Goal: Book appointment/travel/reservation

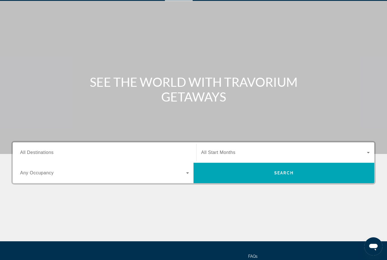
scroll to position [49, 0]
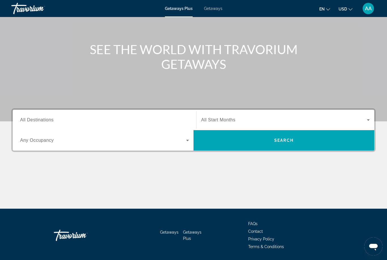
click at [127, 143] on span "Search widget" at bounding box center [103, 140] width 166 height 7
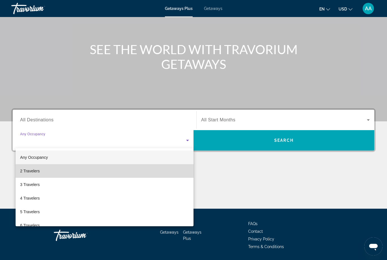
click at [48, 170] on mat-option "2 Travelers" at bounding box center [105, 171] width 178 height 14
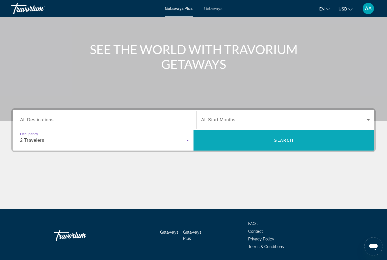
click at [311, 144] on span "Search" at bounding box center [283, 140] width 181 height 14
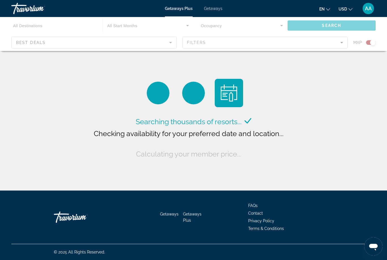
click at [85, 46] on div "Main content" at bounding box center [193, 34] width 387 height 34
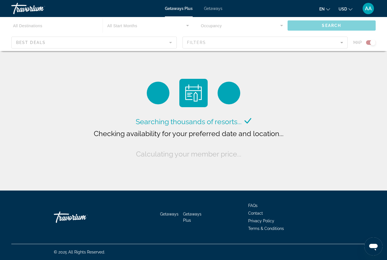
click at [286, 46] on div "Main content" at bounding box center [193, 34] width 387 height 34
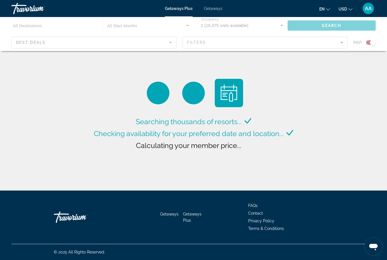
click at [342, 42] on div "Main content" at bounding box center [193, 34] width 387 height 34
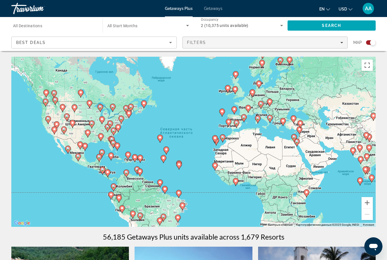
click at [341, 42] on icon "Filters" at bounding box center [341, 42] width 3 height 1
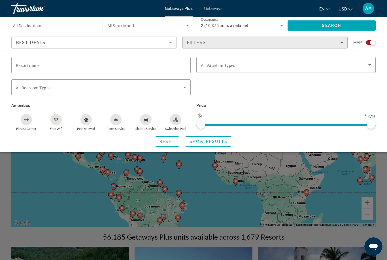
scroll to position [1, 0]
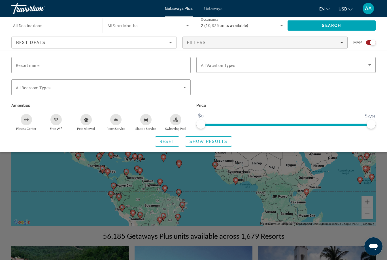
click at [321, 198] on div "Search widget" at bounding box center [193, 172] width 387 height 175
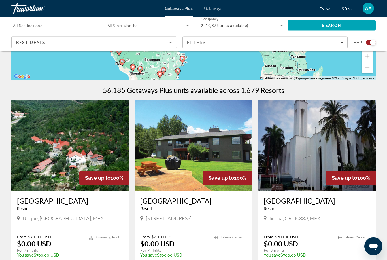
scroll to position [142, 0]
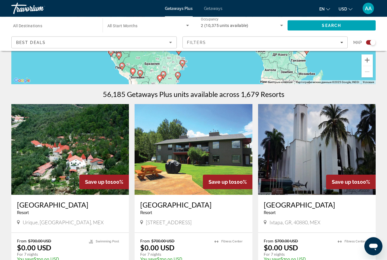
click at [170, 45] on icon "Sort by" at bounding box center [170, 42] width 7 height 7
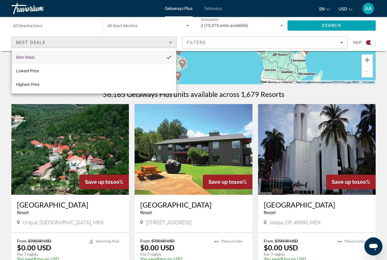
click at [221, 79] on div at bounding box center [193, 130] width 387 height 260
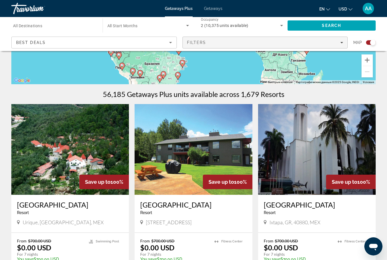
click at [282, 43] on div "Filters" at bounding box center [265, 42] width 156 height 5
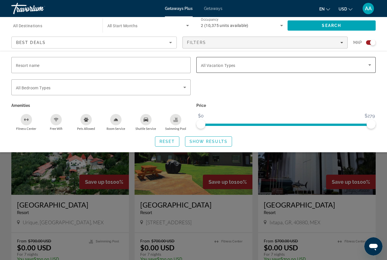
click at [233, 68] on div "Vacation Types All Vacation Types" at bounding box center [286, 65] width 170 height 16
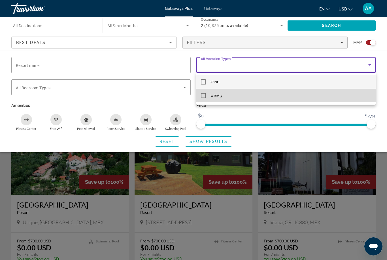
click at [228, 99] on mat-option "weekly" at bounding box center [285, 96] width 179 height 14
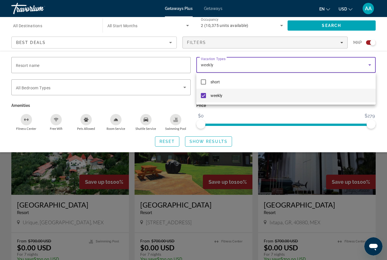
click at [130, 87] on div at bounding box center [193, 130] width 387 height 260
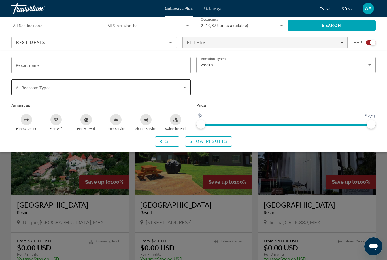
click at [181, 90] on span "Search widget" at bounding box center [99, 87] width 167 height 7
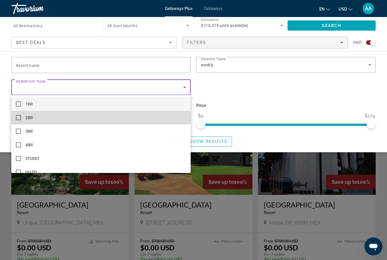
click at [33, 119] on span "2BR" at bounding box center [28, 117] width 7 height 7
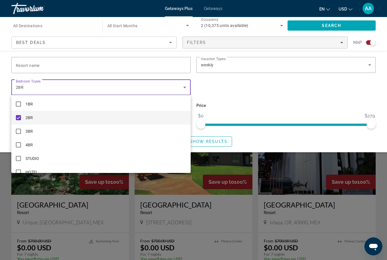
click at [254, 107] on div at bounding box center [193, 130] width 387 height 260
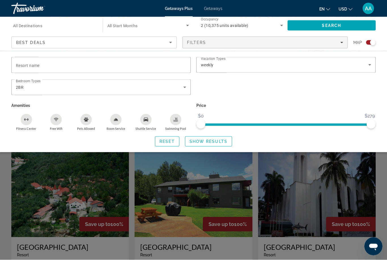
scroll to position [0, 0]
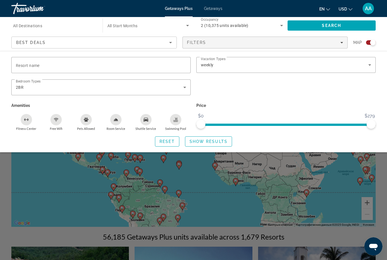
click at [75, 28] on input "Destination All Destinations" at bounding box center [54, 25] width 82 height 7
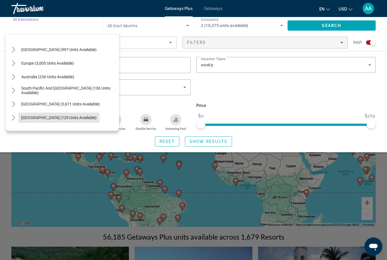
scroll to position [53, 0]
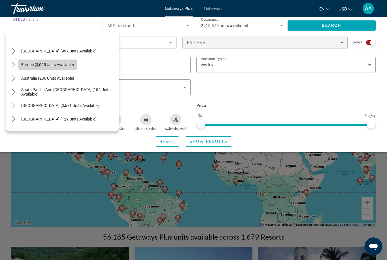
click at [76, 66] on span "Select destination: Europe (3,005 units available)" at bounding box center [47, 65] width 58 height 14
type input "**********"
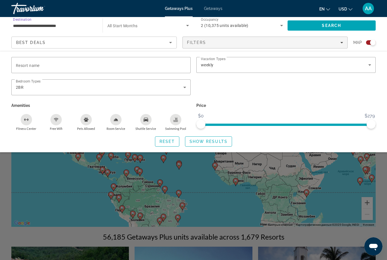
click at [146, 28] on span "Search widget" at bounding box center [146, 25] width 79 height 7
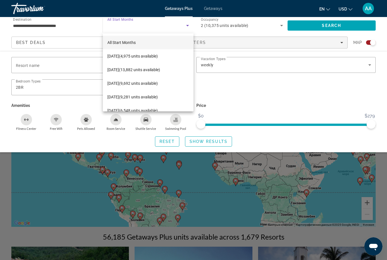
click at [260, 85] on div at bounding box center [193, 130] width 387 height 260
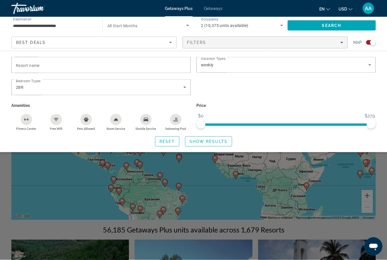
scroll to position [7, 0]
click at [280, 28] on icon "Search widget" at bounding box center [281, 25] width 7 height 7
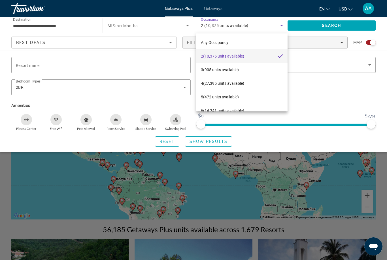
click at [330, 91] on div at bounding box center [193, 130] width 387 height 260
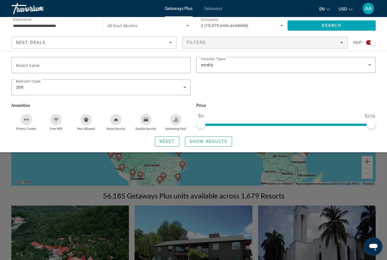
scroll to position [38, 0]
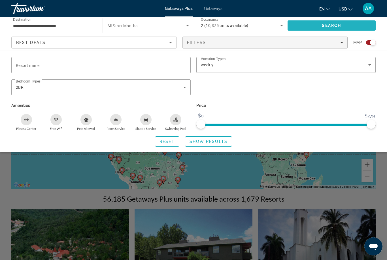
click at [329, 29] on span "Search" at bounding box center [332, 26] width 88 height 14
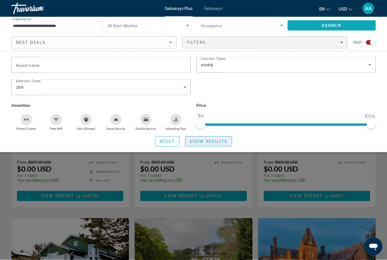
scroll to position [682, 0]
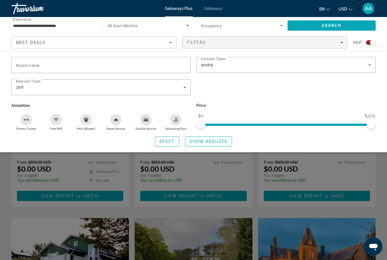
click at [216, 139] on span "Show Results" at bounding box center [209, 141] width 38 height 5
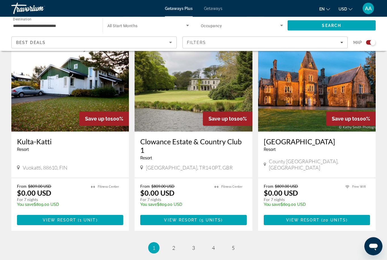
scroll to position [865, 0]
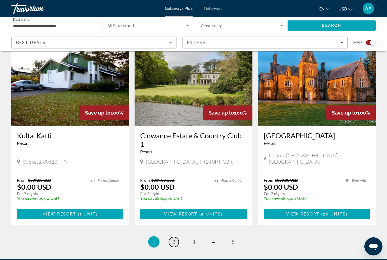
click at [176, 237] on link "page 2" at bounding box center [174, 242] width 10 height 10
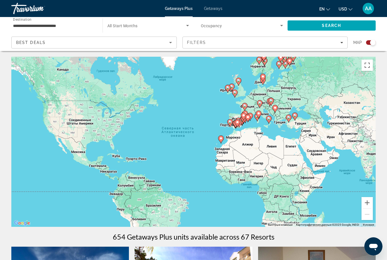
scroll to position [5, 0]
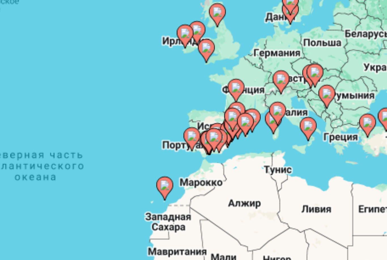
click at [83, 52] on div "Чтобы активировать перетаскивание с помощью клавиатуры, нажмите Alt + Ввод. Пос…" at bounding box center [193, 137] width 364 height 170
click at [85, 52] on div "Чтобы активировать перетаскивание с помощью клавиатуры, нажмите Alt + Ввод. Пос…" at bounding box center [193, 137] width 364 height 170
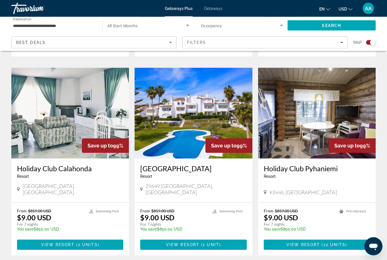
scroll to position [840, 0]
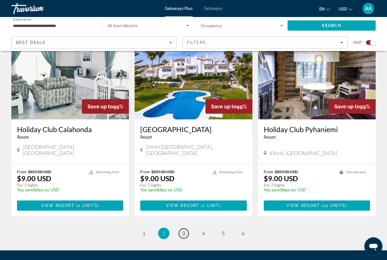
click at [183, 230] on span "3" at bounding box center [183, 233] width 3 height 6
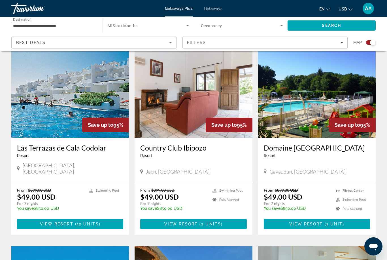
scroll to position [399, 0]
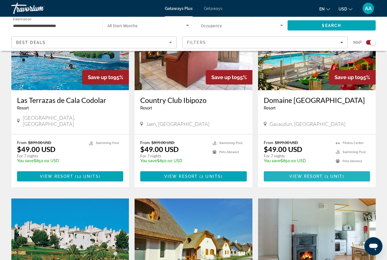
click at [351, 172] on span "Main content" at bounding box center [317, 177] width 106 height 14
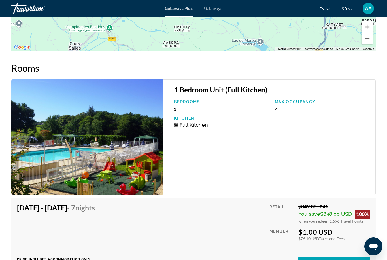
scroll to position [1047, 0]
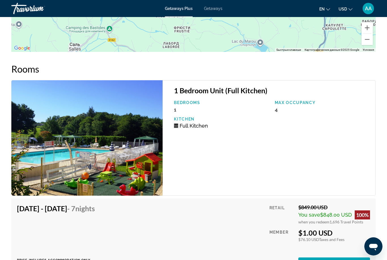
click at [368, 10] on span "AA" at bounding box center [368, 9] width 7 height 6
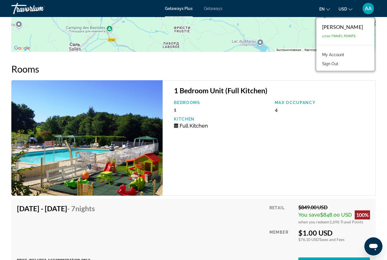
click at [363, 156] on div "1 Bedroom Unit (Full Kitchen) Bedrooms 1 Max Occupancy 4 Kitchen Full Kitchen" at bounding box center [269, 137] width 213 height 115
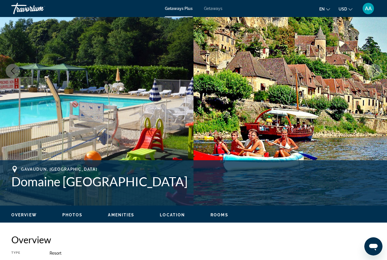
scroll to position [0, 0]
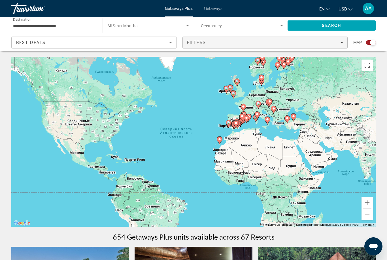
click at [308, 46] on span "Filters" at bounding box center [265, 43] width 165 height 14
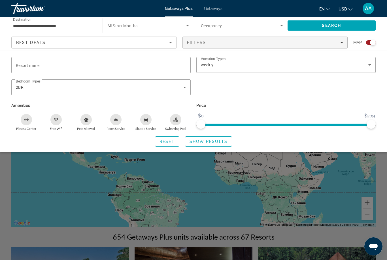
click at [153, 28] on span "Search widget" at bounding box center [146, 25] width 79 height 7
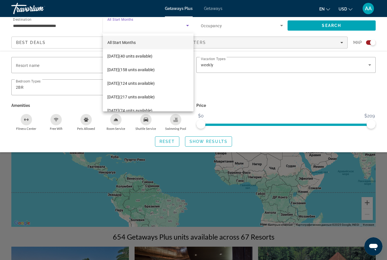
click at [221, 143] on div at bounding box center [193, 130] width 387 height 260
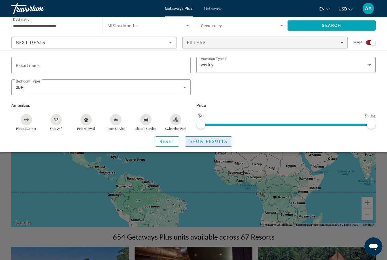
click at [222, 141] on span "Show Results" at bounding box center [209, 141] width 38 height 5
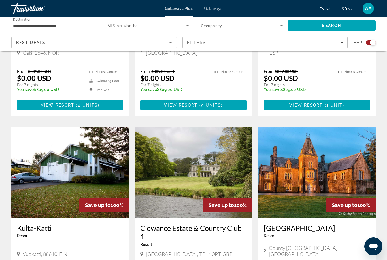
scroll to position [865, 0]
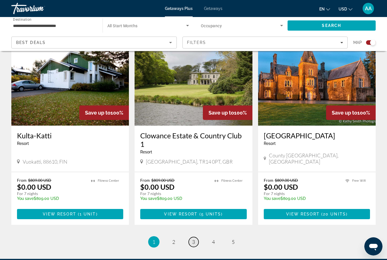
click at [192, 239] on span "3" at bounding box center [193, 242] width 3 height 6
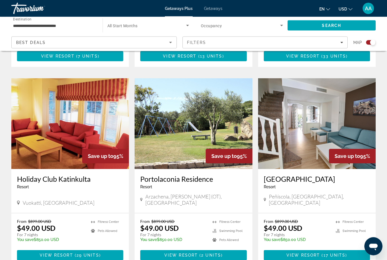
scroll to position [840, 0]
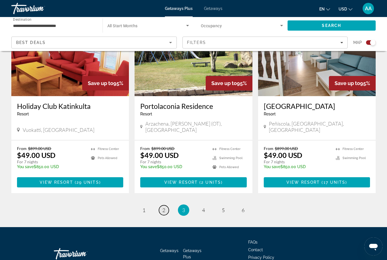
click at [164, 207] on span "2" at bounding box center [163, 210] width 3 height 6
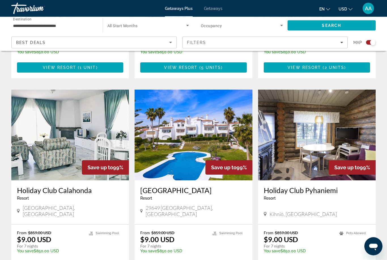
scroll to position [840, 0]
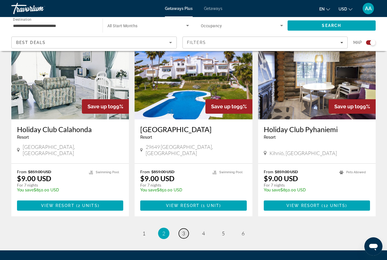
click at [186, 228] on link "page 3" at bounding box center [184, 233] width 10 height 10
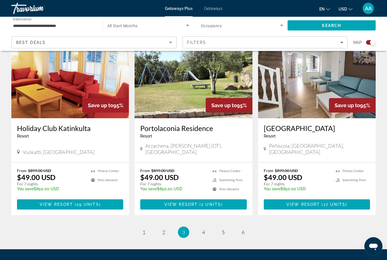
scroll to position [840, 0]
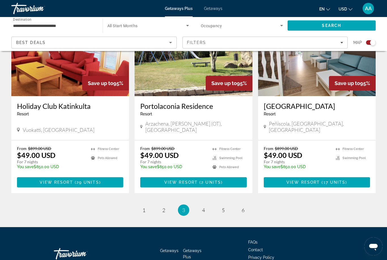
click at [337, 146] on ul "Fitness Center Swimming Pool" at bounding box center [353, 159] width 34 height 27
click at [208, 205] on link "page 4" at bounding box center [204, 210] width 10 height 10
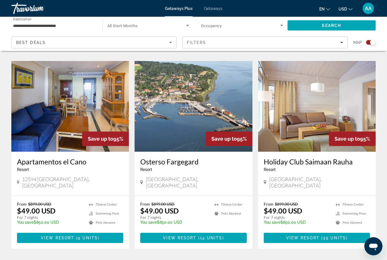
scroll to position [831, 0]
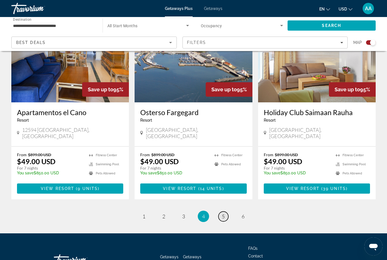
click at [227, 211] on link "page 5" at bounding box center [223, 216] width 10 height 10
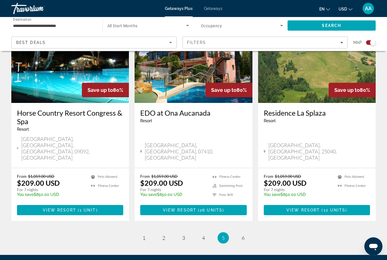
scroll to position [840, 0]
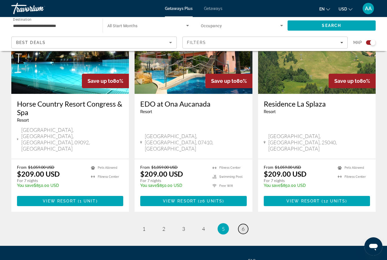
click at [247, 224] on link "page 6" at bounding box center [243, 229] width 10 height 10
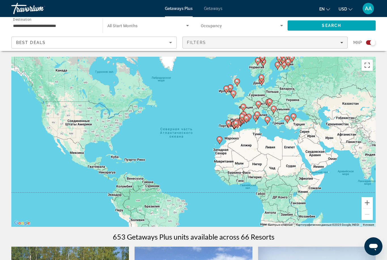
click at [342, 46] on span "Filters" at bounding box center [265, 43] width 165 height 14
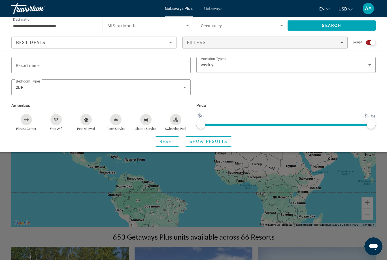
click at [131, 44] on div "Best Deals" at bounding box center [92, 42] width 153 height 7
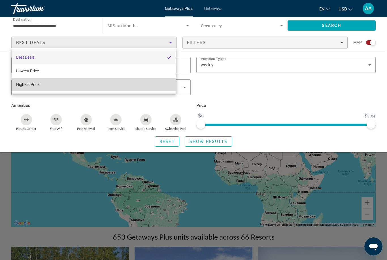
click at [54, 88] on mat-option "Highest Price" at bounding box center [94, 85] width 165 height 14
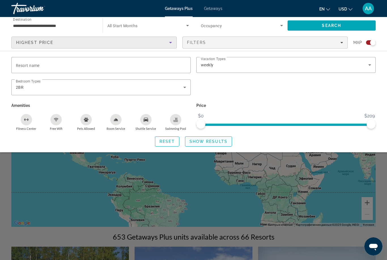
click at [220, 140] on span "Show Results" at bounding box center [209, 141] width 38 height 5
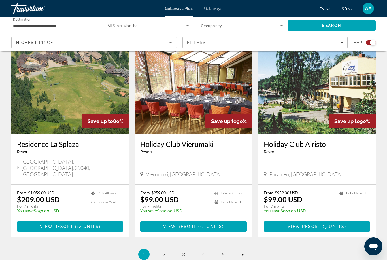
scroll to position [840, 0]
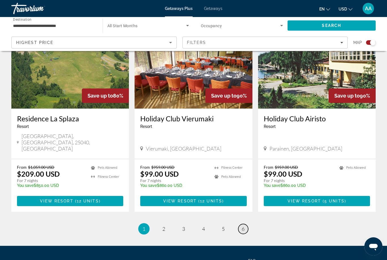
click at [242, 225] on span "6" at bounding box center [243, 228] width 3 height 6
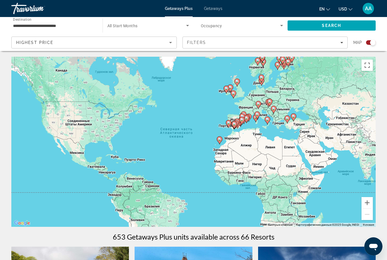
click at [172, 44] on icon "Sort by" at bounding box center [170, 42] width 7 height 7
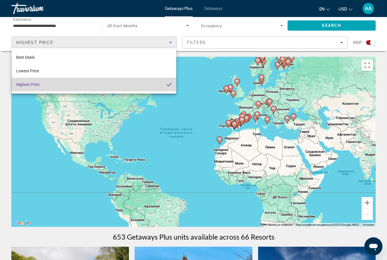
click at [95, 84] on mat-option "Highest Price" at bounding box center [94, 85] width 165 height 14
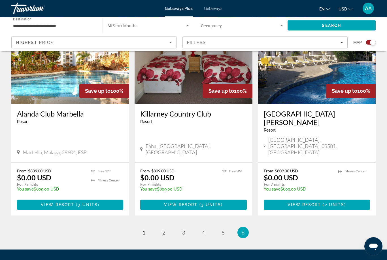
scroll to position [435, 0]
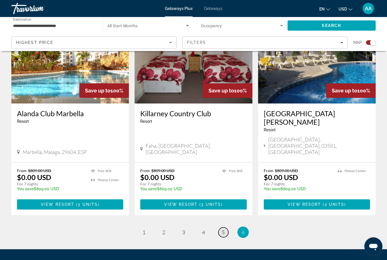
click at [221, 227] on link "page 5" at bounding box center [223, 232] width 10 height 10
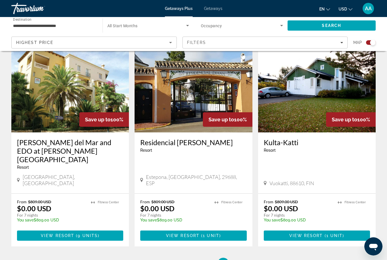
scroll to position [865, 0]
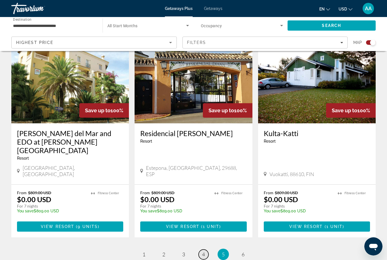
click at [200, 249] on link "page 4" at bounding box center [204, 254] width 10 height 10
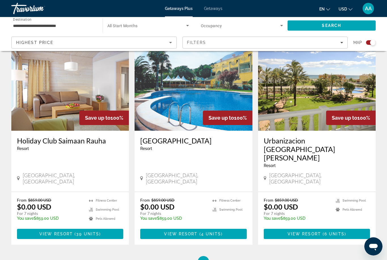
scroll to position [831, 0]
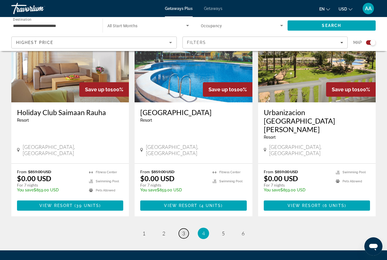
click at [185, 228] on link "page 3" at bounding box center [184, 233] width 10 height 10
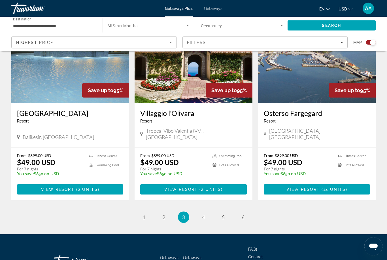
scroll to position [831, 0]
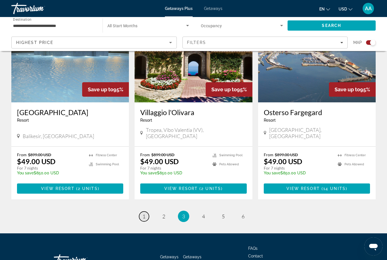
click at [146, 211] on link "page 1" at bounding box center [144, 216] width 10 height 10
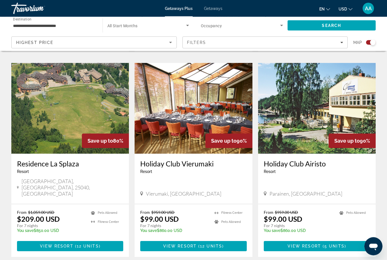
scroll to position [795, 0]
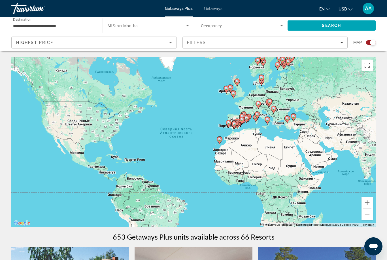
click at [179, 11] on span "Getaways Plus" at bounding box center [179, 8] width 28 height 5
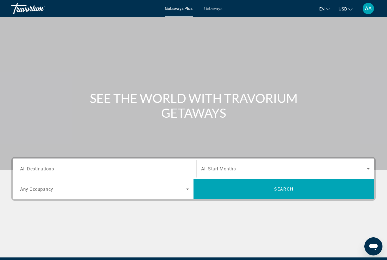
click at [253, 168] on span "Search widget" at bounding box center [284, 168] width 166 height 7
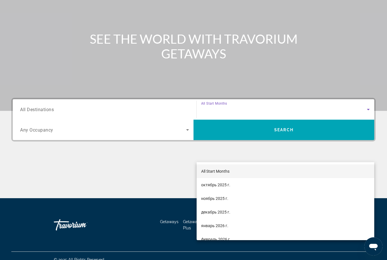
scroll to position [67, 0]
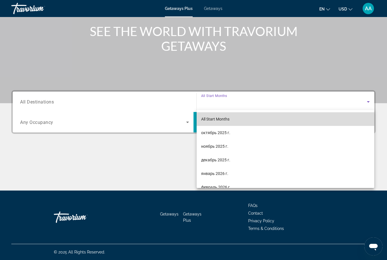
click at [251, 119] on mat-option "All Start Months" at bounding box center [286, 119] width 178 height 14
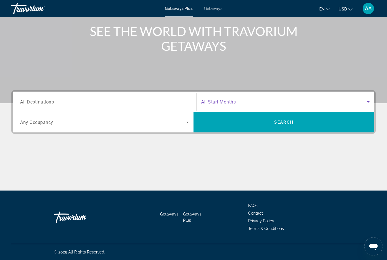
click at [135, 97] on div "Search widget" at bounding box center [104, 102] width 169 height 16
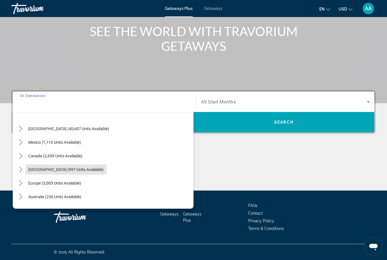
scroll to position [38, 0]
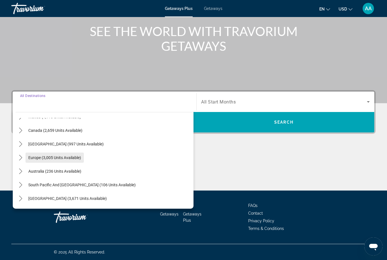
click at [77, 160] on span "Select destination: Europe (3,005 units available)" at bounding box center [54, 158] width 58 height 14
type input "**********"
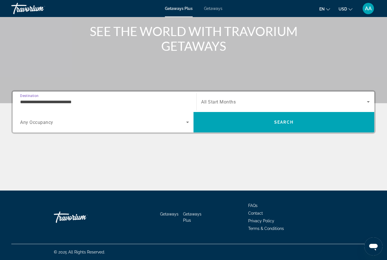
click at [90, 125] on span "Search widget" at bounding box center [103, 122] width 166 height 7
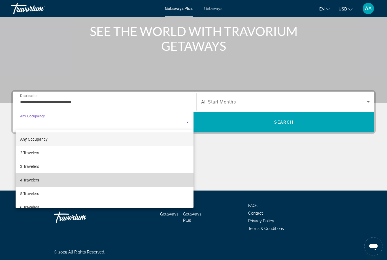
click at [46, 181] on mat-option "4 Travelers" at bounding box center [105, 180] width 178 height 14
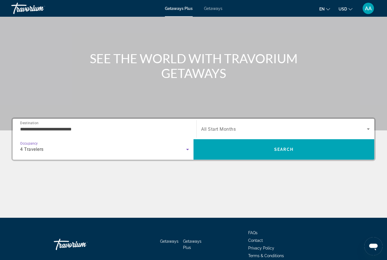
scroll to position [45, 0]
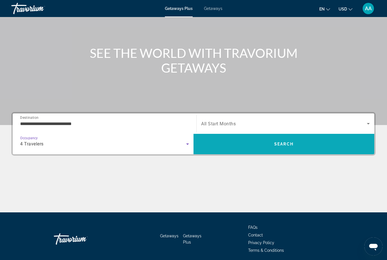
click at [320, 142] on span "Search" at bounding box center [283, 144] width 181 height 14
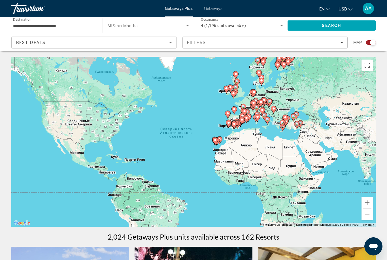
click at [173, 44] on icon "Sort by" at bounding box center [170, 42] width 7 height 7
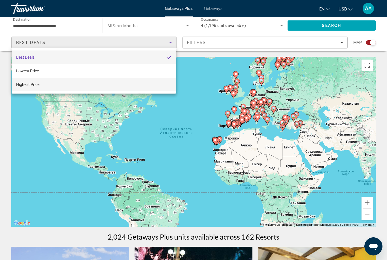
click at [103, 91] on mat-option "Highest Price" at bounding box center [94, 85] width 165 height 14
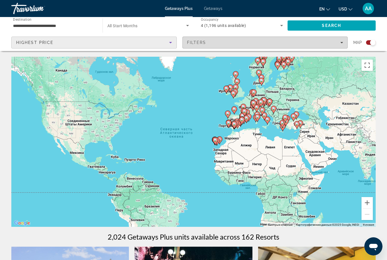
click at [235, 44] on div "Filters" at bounding box center [265, 42] width 156 height 5
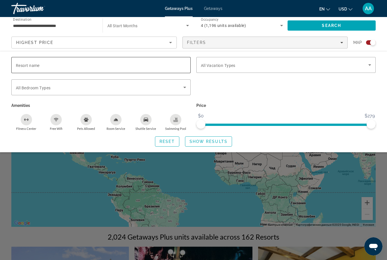
click at [124, 71] on div "Search widget" at bounding box center [101, 65] width 170 height 16
click at [146, 45] on div "Highest Price" at bounding box center [92, 42] width 153 height 7
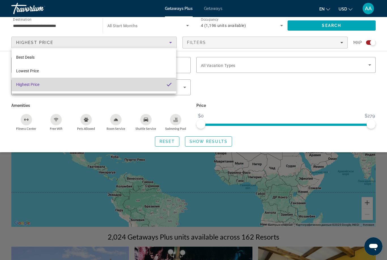
click at [121, 90] on mat-option "Highest Price" at bounding box center [94, 85] width 165 height 14
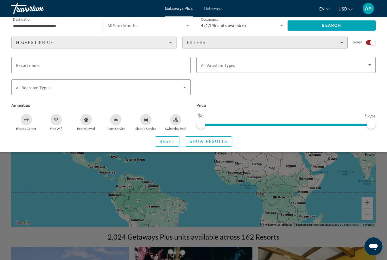
click at [218, 45] on span "Filters" at bounding box center [265, 43] width 165 height 14
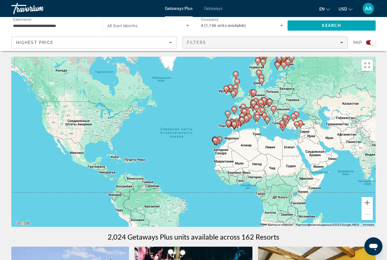
click at [344, 42] on span "Filters" at bounding box center [265, 43] width 165 height 14
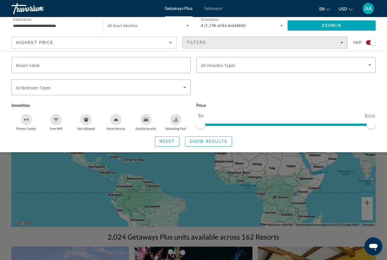
click at [340, 46] on span "Filters" at bounding box center [265, 43] width 165 height 14
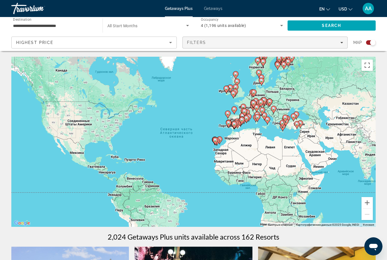
click at [342, 45] on span "Filters" at bounding box center [265, 43] width 165 height 14
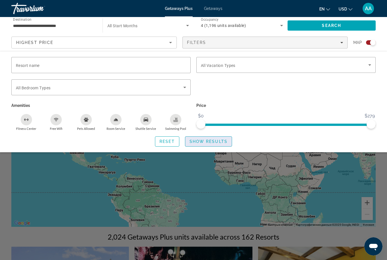
click at [210, 139] on span "Show Results" at bounding box center [209, 141] width 38 height 5
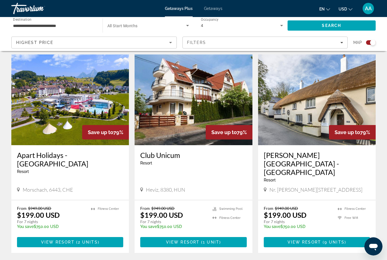
scroll to position [816, 0]
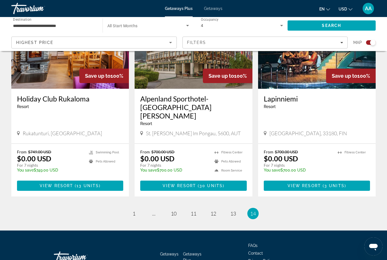
scroll to position [455, 0]
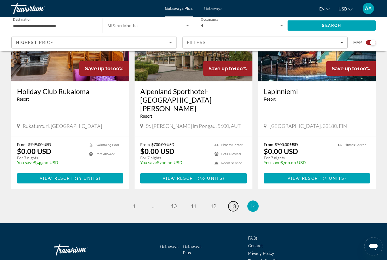
click at [235, 201] on link "page 13" at bounding box center [233, 206] width 10 height 10
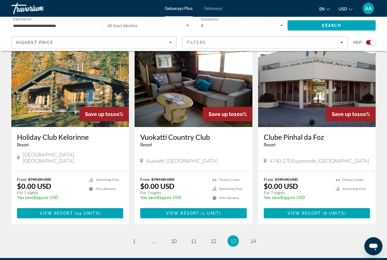
scroll to position [857, 0]
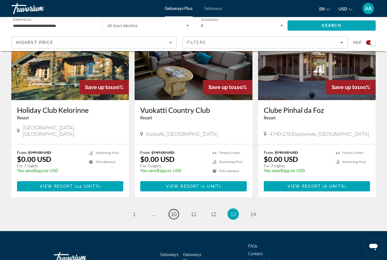
click at [177, 209] on link "page 10" at bounding box center [174, 214] width 10 height 10
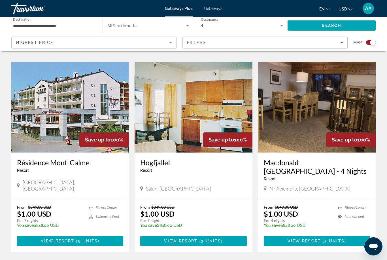
scroll to position [831, 0]
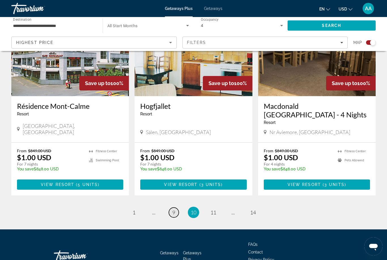
click at [172, 209] on span "9" at bounding box center [173, 212] width 3 height 6
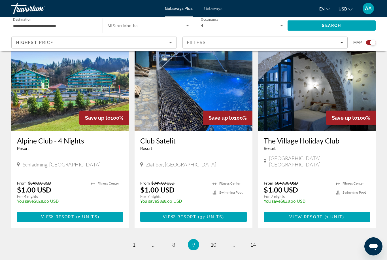
scroll to position [831, 0]
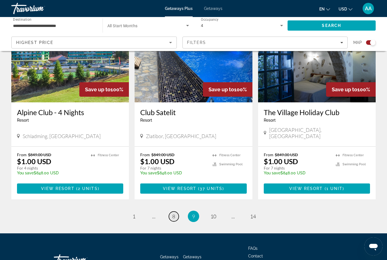
click at [174, 213] on span "8" at bounding box center [173, 216] width 3 height 6
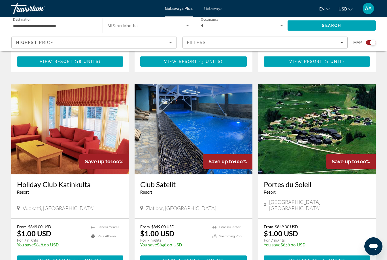
scroll to position [840, 0]
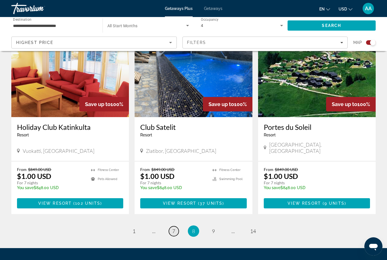
click at [172, 226] on link "page 7" at bounding box center [174, 231] width 10 height 10
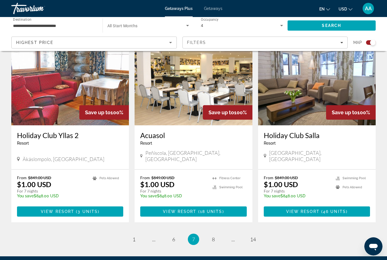
scroll to position [831, 0]
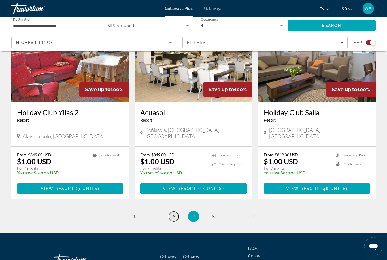
click at [171, 211] on link "page 6" at bounding box center [174, 216] width 10 height 10
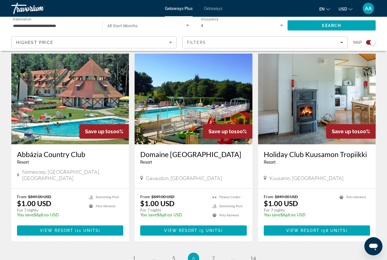
scroll to position [831, 0]
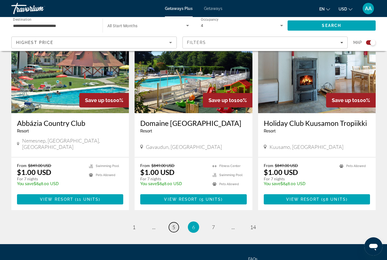
click at [174, 224] on span "5" at bounding box center [173, 227] width 3 height 6
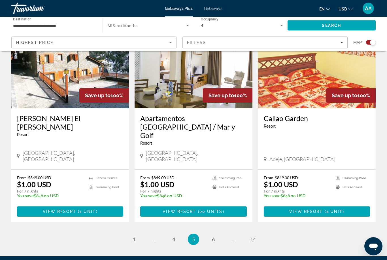
scroll to position [840, 0]
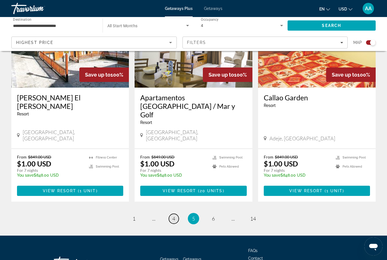
click at [176, 214] on link "page 4" at bounding box center [174, 219] width 10 height 10
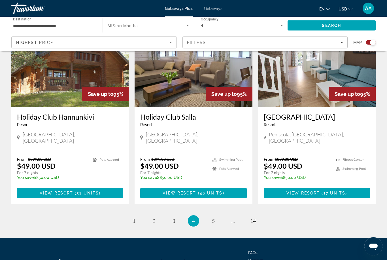
scroll to position [831, 0]
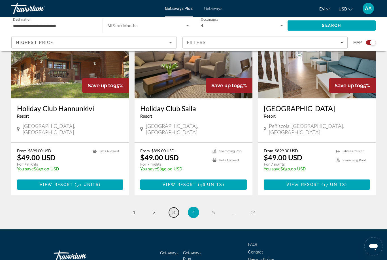
click at [174, 207] on link "page 3" at bounding box center [174, 212] width 10 height 10
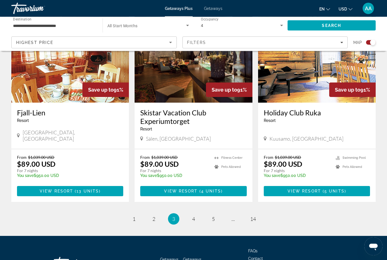
scroll to position [840, 0]
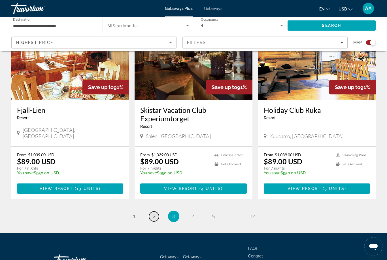
click at [158, 211] on link "page 2" at bounding box center [154, 216] width 10 height 10
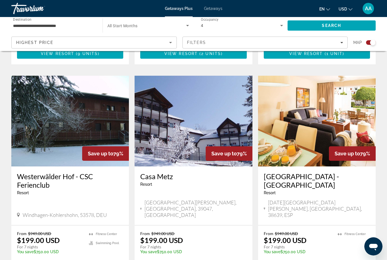
scroll to position [806, 0]
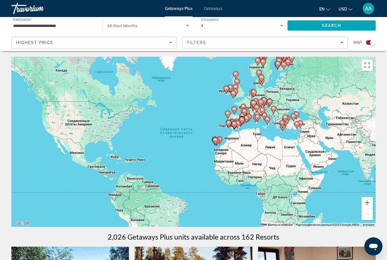
click at [220, 15] on div "Getaways Plus Getaways en English Español Français Italiano Português русский U…" at bounding box center [193, 8] width 387 height 15
click at [218, 7] on span "Getaways" at bounding box center [213, 8] width 18 height 5
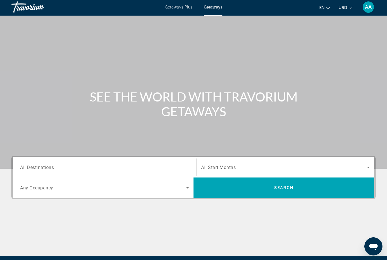
scroll to position [49, 0]
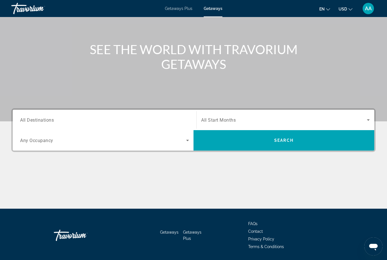
click at [132, 143] on span "Search widget" at bounding box center [103, 140] width 166 height 7
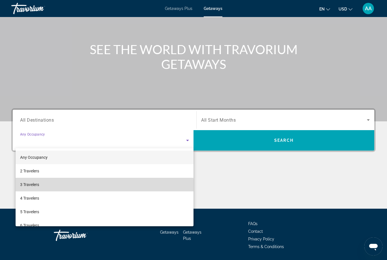
click at [64, 188] on mat-option "3 Travelers" at bounding box center [105, 185] width 178 height 14
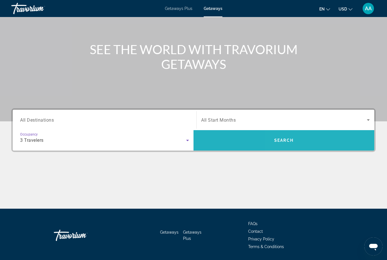
click at [317, 144] on span "Search" at bounding box center [283, 140] width 181 height 14
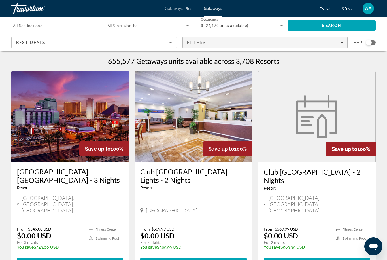
click at [341, 47] on span "Filters" at bounding box center [265, 43] width 165 height 14
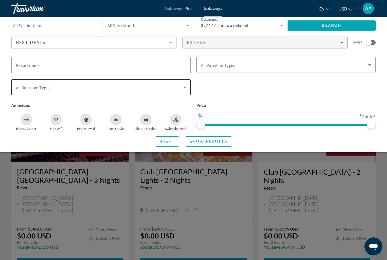
click at [127, 86] on span "Search widget" at bounding box center [99, 87] width 167 height 7
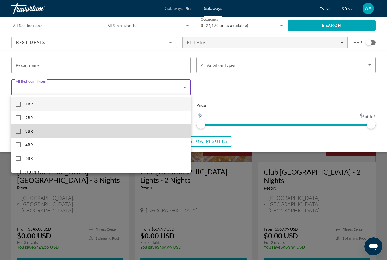
click at [33, 131] on mat-option "3BR" at bounding box center [100, 131] width 179 height 14
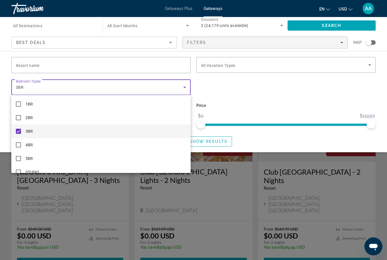
click at [88, 67] on div at bounding box center [193, 130] width 387 height 260
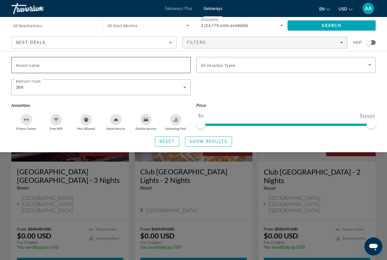
click at [98, 65] on input "Resort name" at bounding box center [101, 65] width 170 height 7
click at [246, 67] on span "Search widget" at bounding box center [284, 64] width 167 height 7
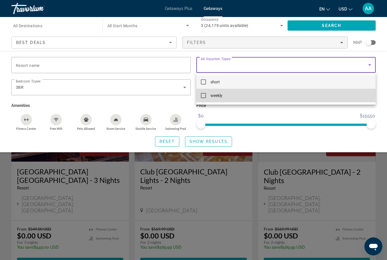
click at [237, 98] on mat-option "weekly" at bounding box center [285, 96] width 179 height 14
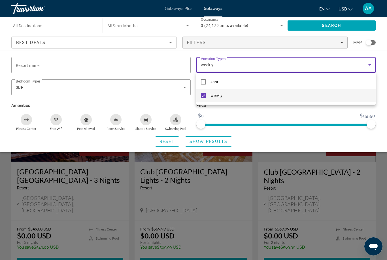
click at [174, 46] on div at bounding box center [193, 130] width 387 height 260
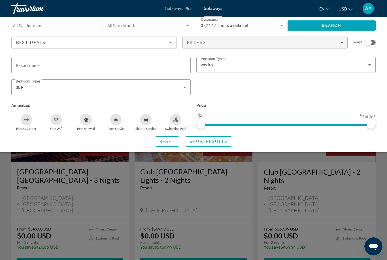
click at [170, 44] on icon "Sort by" at bounding box center [170, 42] width 7 height 7
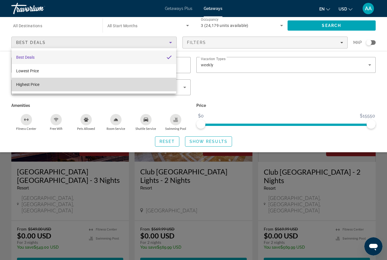
click at [102, 89] on mat-option "Highest Price" at bounding box center [94, 85] width 165 height 14
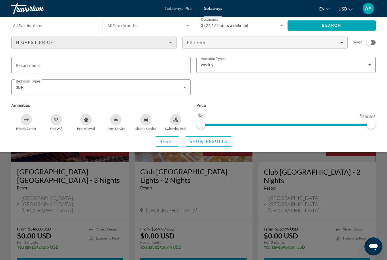
click at [74, 24] on input "Destination All Destinations" at bounding box center [54, 25] width 82 height 7
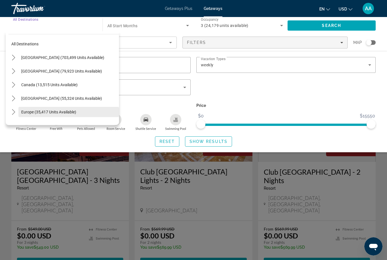
click at [58, 112] on span "Europe (35,417 units available)" at bounding box center [48, 112] width 55 height 5
type input "**********"
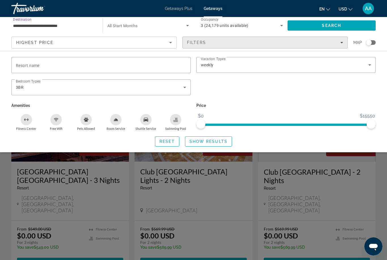
click at [300, 38] on span "Filters" at bounding box center [265, 43] width 165 height 14
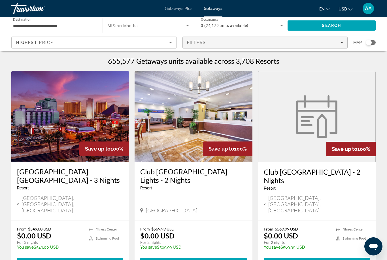
click at [312, 45] on span "Filters" at bounding box center [265, 43] width 165 height 14
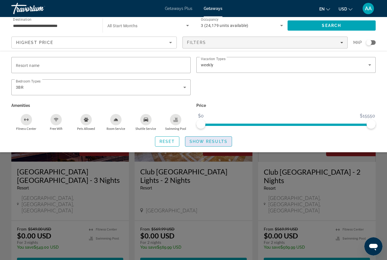
click at [227, 140] on span "Show Results" at bounding box center [209, 141] width 38 height 5
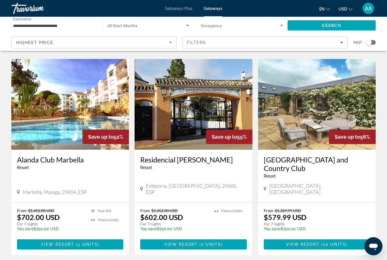
scroll to position [664, 0]
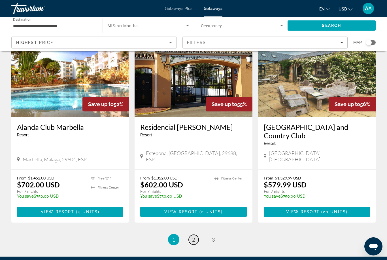
click at [196, 235] on link "page 2" at bounding box center [194, 240] width 10 height 10
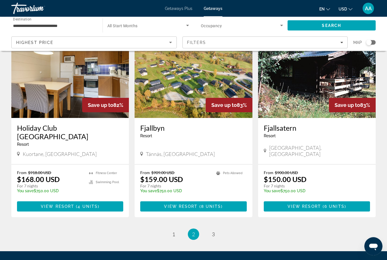
scroll to position [664, 0]
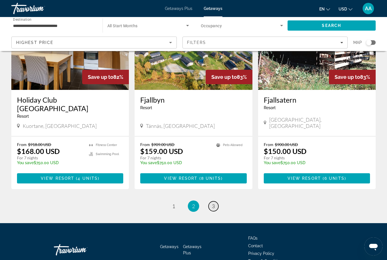
click at [212, 203] on span "3" at bounding box center [213, 206] width 3 height 6
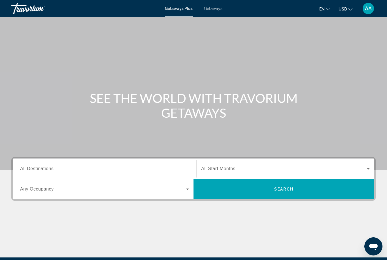
click at [131, 190] on span "Search widget" at bounding box center [103, 189] width 166 height 7
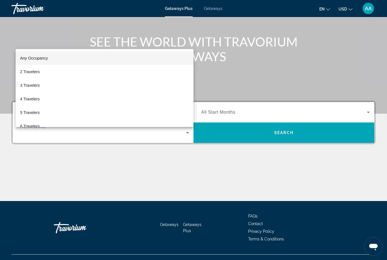
scroll to position [67, 0]
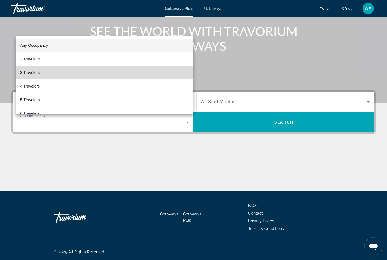
click at [50, 76] on mat-option "3 Travelers" at bounding box center [105, 73] width 178 height 14
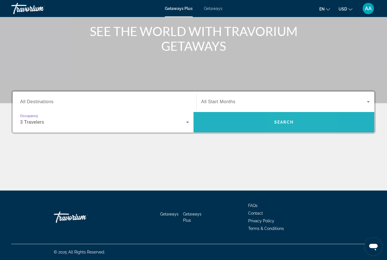
click at [303, 124] on span "Search" at bounding box center [283, 122] width 181 height 14
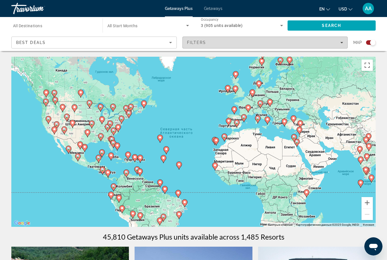
click at [261, 47] on span "Filters" at bounding box center [265, 43] width 165 height 14
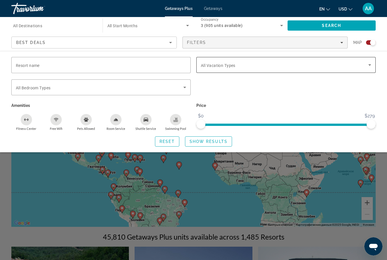
click at [271, 67] on span "Search widget" at bounding box center [284, 64] width 167 height 7
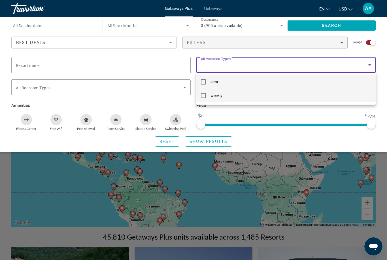
click at [246, 102] on mat-option "weekly" at bounding box center [285, 96] width 179 height 14
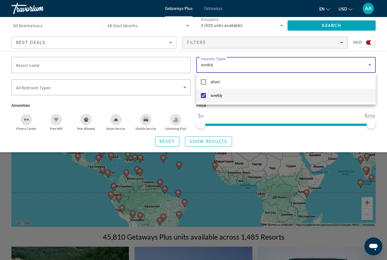
click at [157, 67] on div at bounding box center [193, 130] width 387 height 260
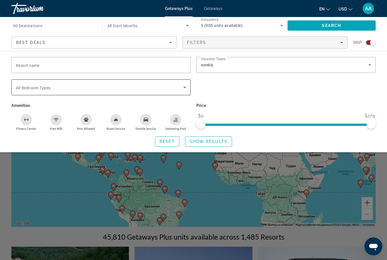
click at [148, 89] on span "Search widget" at bounding box center [99, 87] width 167 height 7
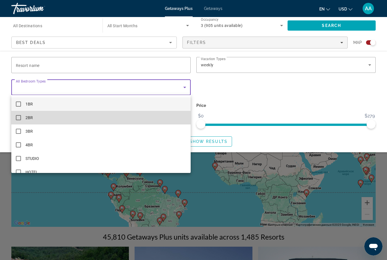
click at [57, 122] on mat-option "2BR" at bounding box center [100, 118] width 179 height 14
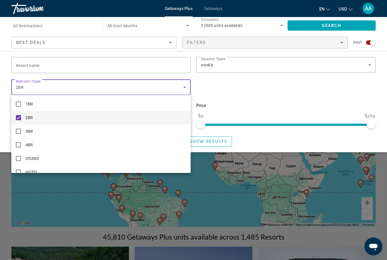
click at [139, 27] on div at bounding box center [193, 130] width 387 height 260
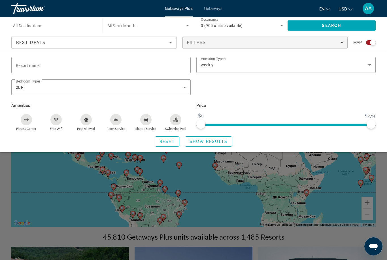
click at [144, 28] on span "Search widget" at bounding box center [146, 25] width 79 height 7
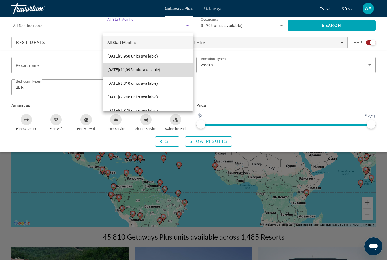
click at [155, 71] on span "[DATE] (11,095 units available)" at bounding box center [133, 69] width 53 height 7
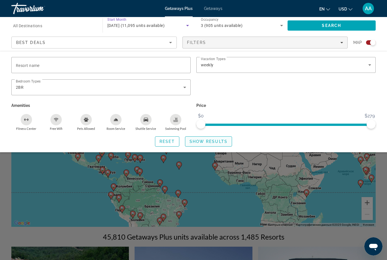
click at [221, 142] on span "Show Results" at bounding box center [209, 141] width 38 height 5
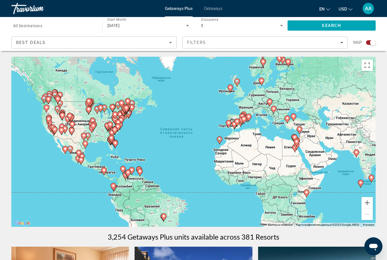
click at [172, 43] on icon "Sort by" at bounding box center [170, 42] width 7 height 7
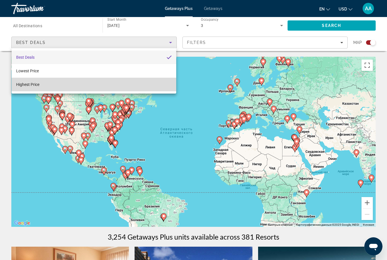
click at [99, 88] on mat-option "Highest Price" at bounding box center [94, 85] width 165 height 14
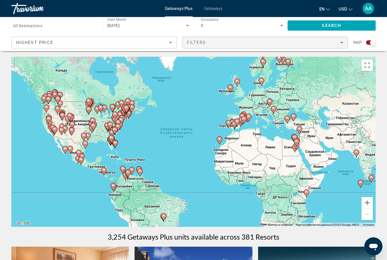
click at [343, 41] on span "Filters" at bounding box center [265, 43] width 165 height 14
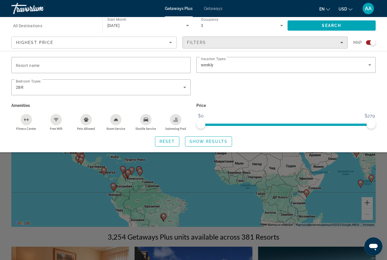
click at [238, 43] on div "Filters" at bounding box center [265, 42] width 156 height 5
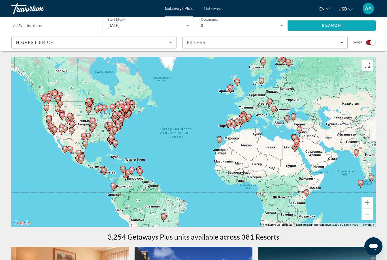
click at [348, 28] on span "Search" at bounding box center [332, 26] width 88 height 14
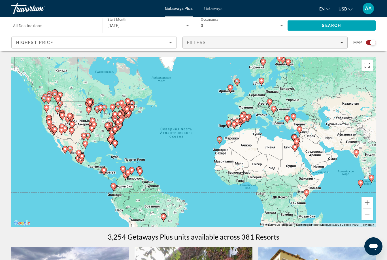
click at [275, 46] on span "Filters" at bounding box center [265, 43] width 165 height 14
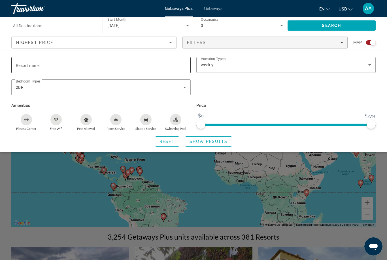
click at [122, 63] on input "Resort name" at bounding box center [101, 65] width 170 height 7
click at [118, 44] on div "Highest Price" at bounding box center [92, 42] width 153 height 7
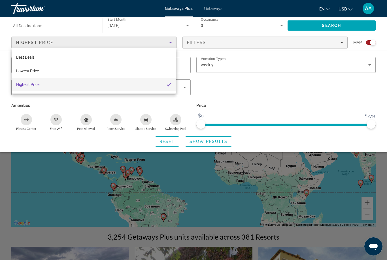
click at [59, 25] on div at bounding box center [193, 130] width 387 height 260
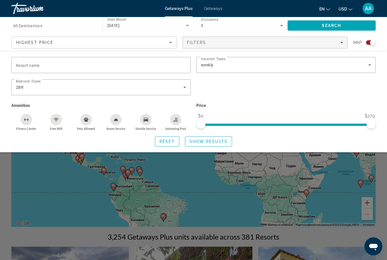
click at [57, 28] on input "Destination All Destinations" at bounding box center [54, 25] width 82 height 7
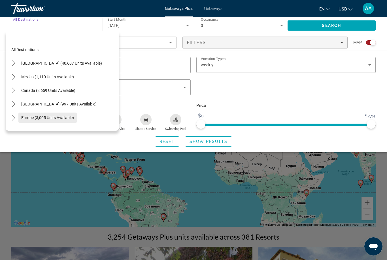
click at [53, 122] on span "Select destination: Europe (3,005 units available)" at bounding box center [47, 118] width 58 height 14
type input "**********"
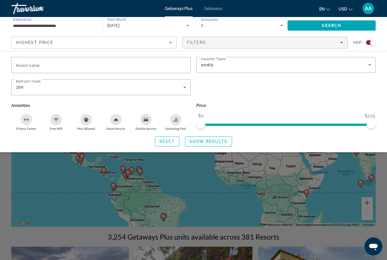
click at [217, 143] on span "Show Results" at bounding box center [209, 141] width 38 height 5
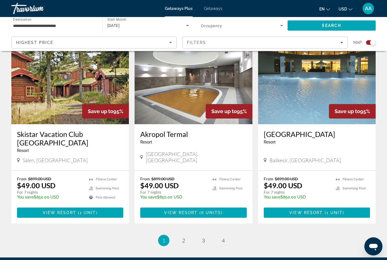
scroll to position [840, 0]
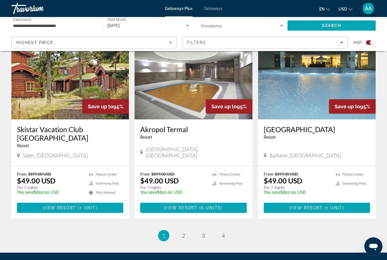
click at [192, 230] on ul "1 / 4 You're on page 1 page 2 page 3 page 4" at bounding box center [193, 235] width 364 height 11
click at [185, 232] on span "2" at bounding box center [183, 235] width 3 height 6
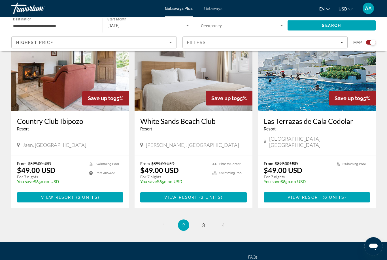
scroll to position [840, 0]
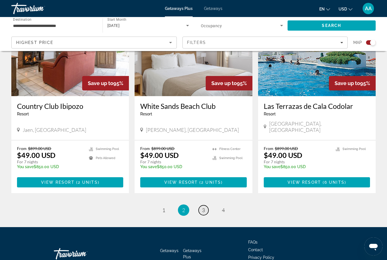
click at [205, 205] on link "page 3" at bounding box center [204, 210] width 10 height 10
